Goal: Find specific page/section: Find specific page/section

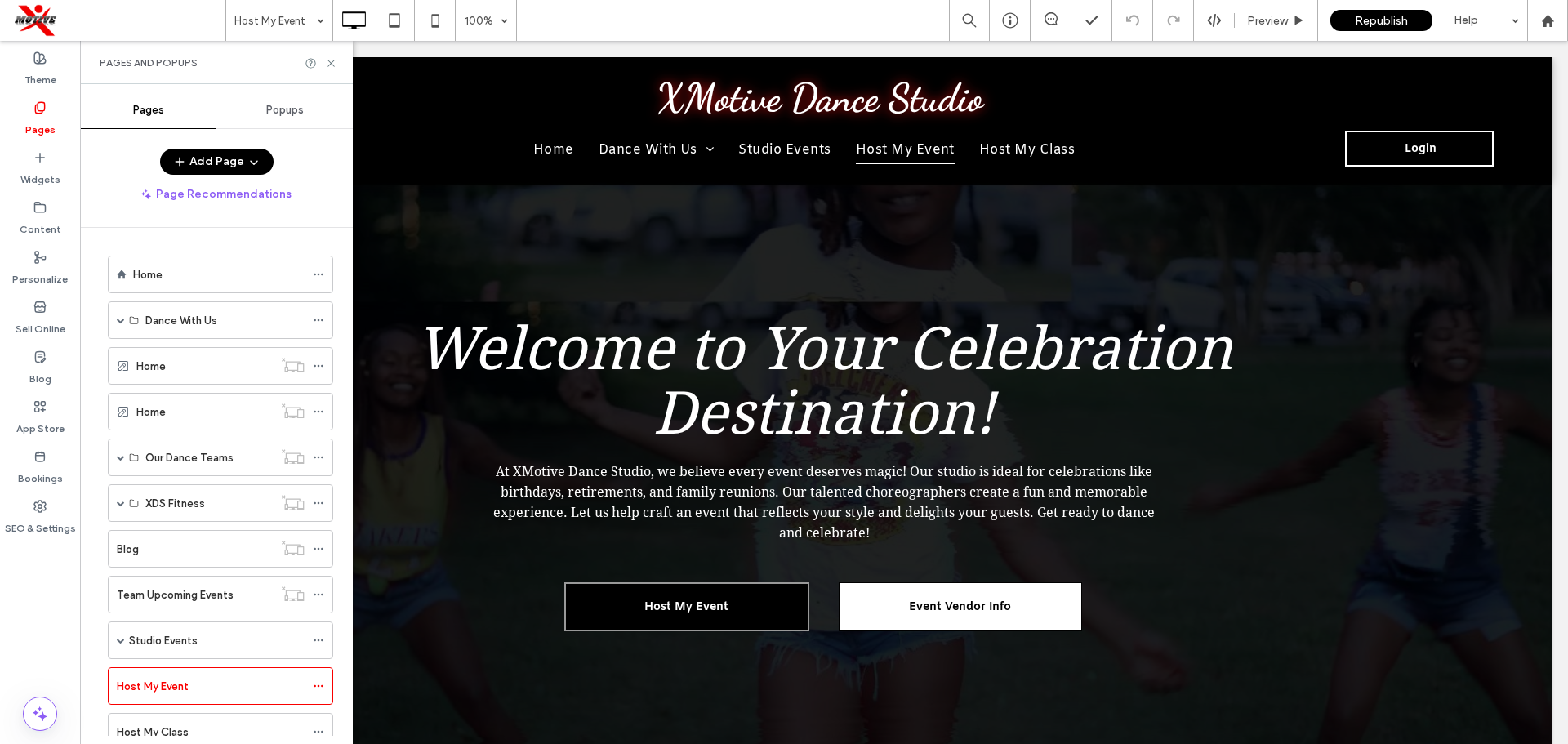
click at [343, 311] on div "Home Dance With Us Join Dance Team Elite Hip Hop Team Elite Jr Dance Team Hip H…" at bounding box center [226, 482] width 253 height 508
click at [33, 406] on icon at bounding box center [40, 407] width 13 height 13
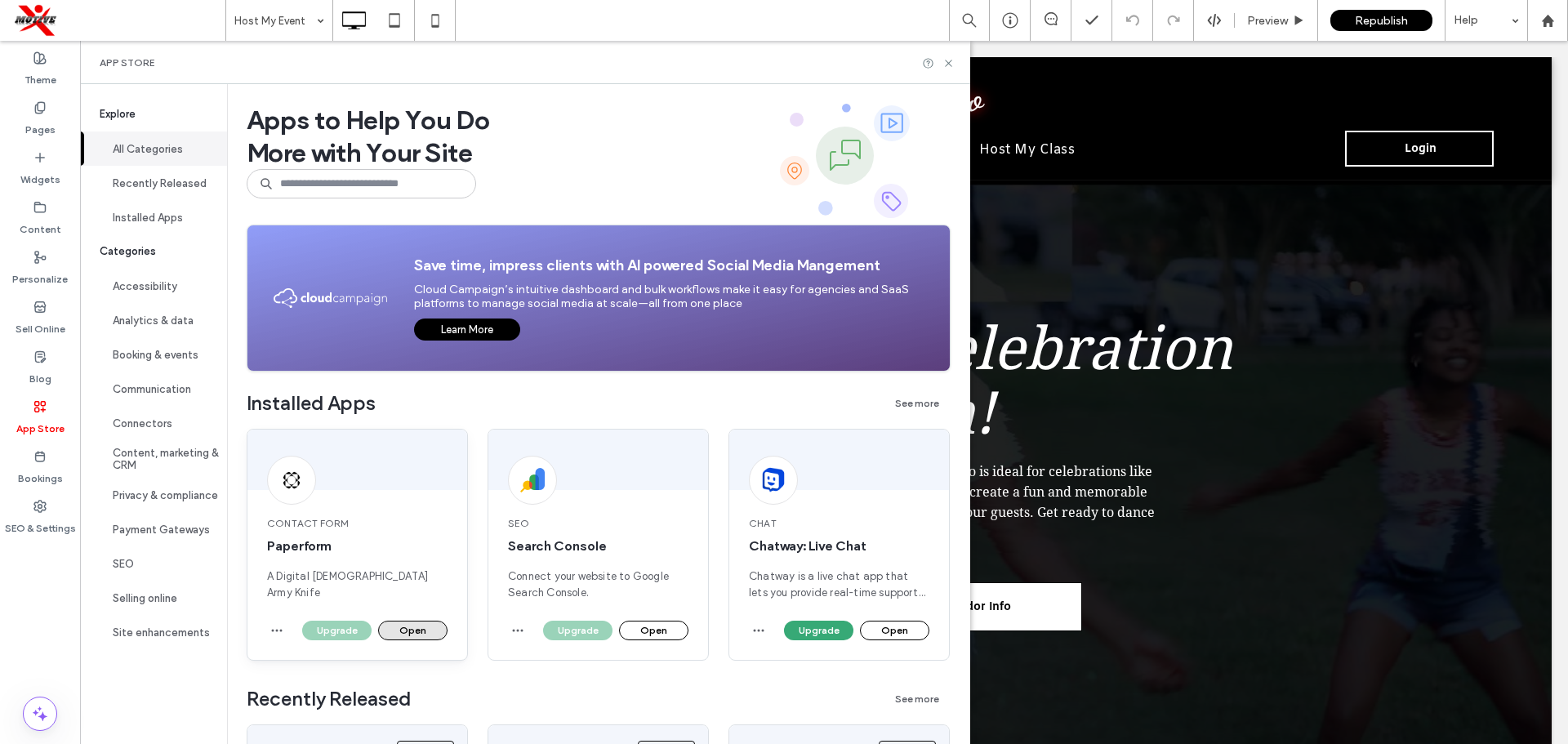
click at [425, 631] on button "Open" at bounding box center [413, 631] width 70 height 20
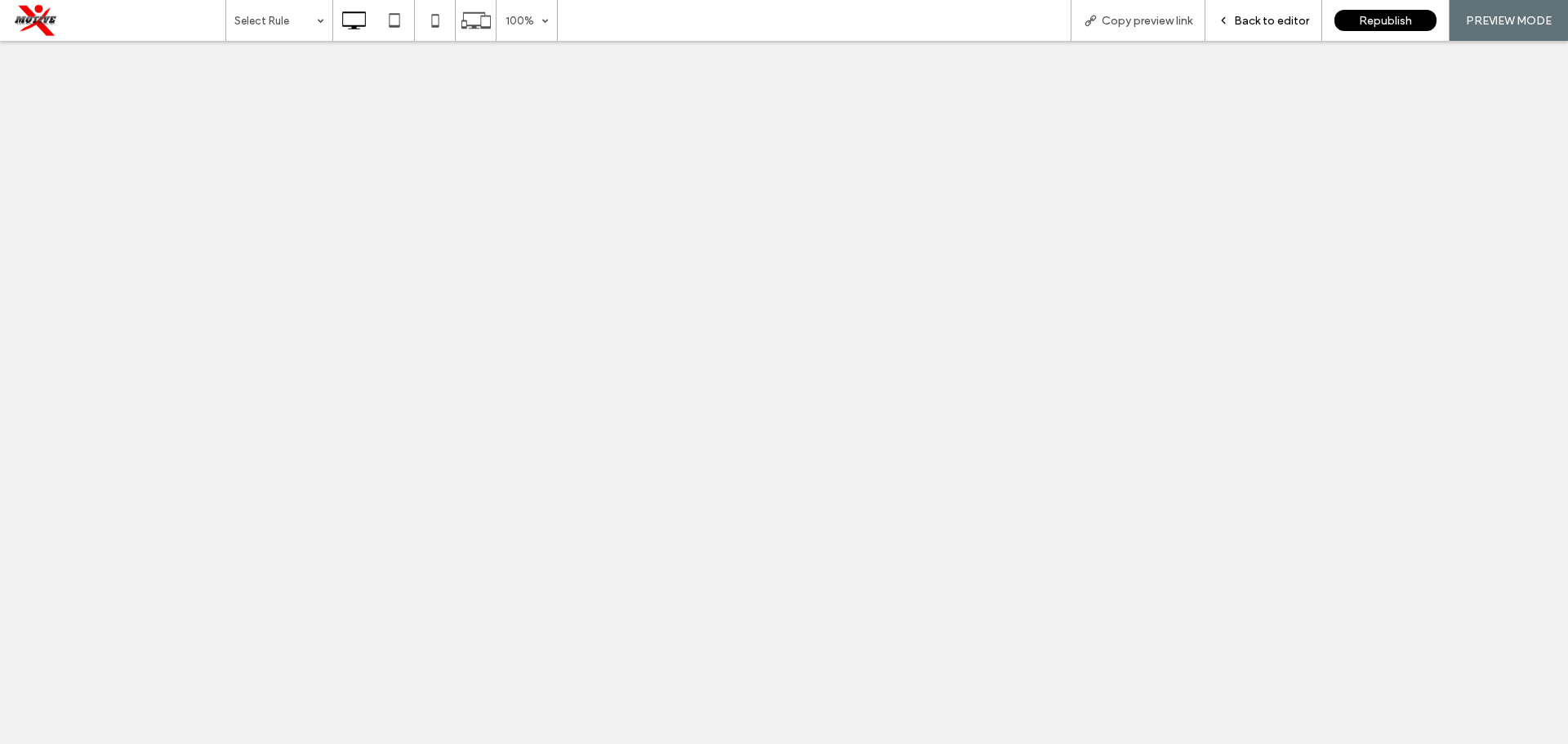
click at [1259, 23] on span "Back to editor" at bounding box center [1271, 21] width 75 height 14
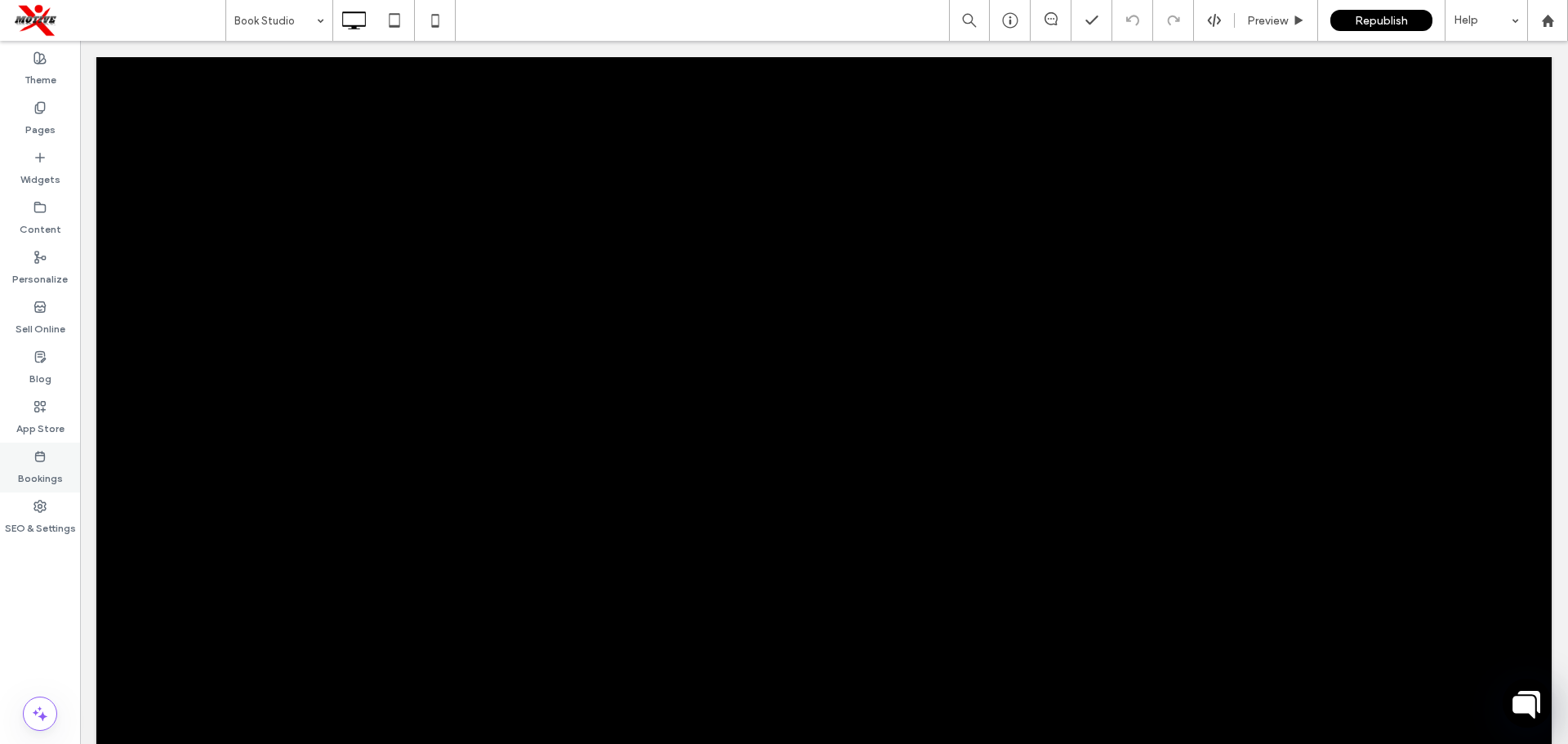
scroll to position [151, 0]
click at [50, 427] on label "App Store" at bounding box center [41, 425] width 48 height 23
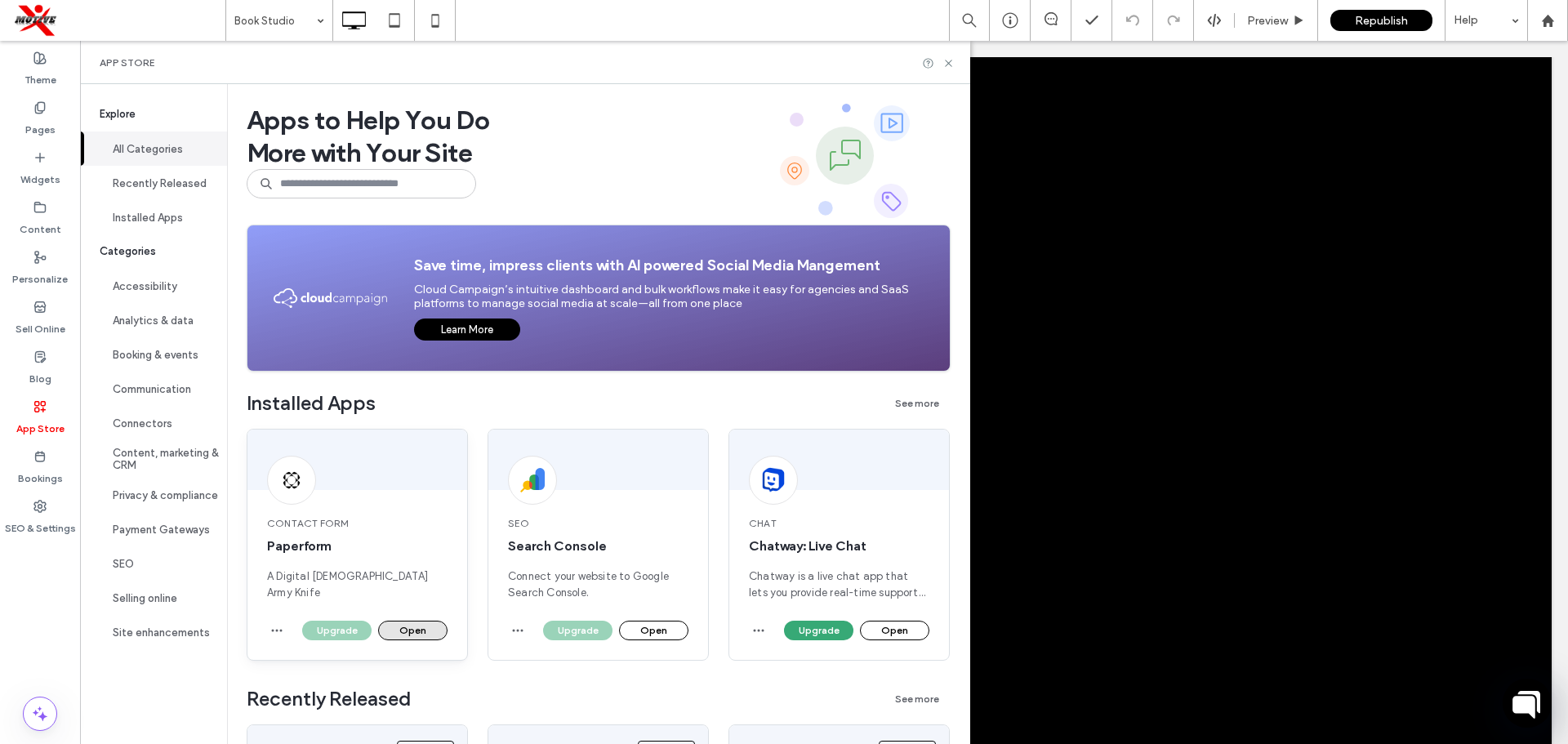
click at [410, 636] on button "Open" at bounding box center [413, 631] width 70 height 20
